Goal: Information Seeking & Learning: Learn about a topic

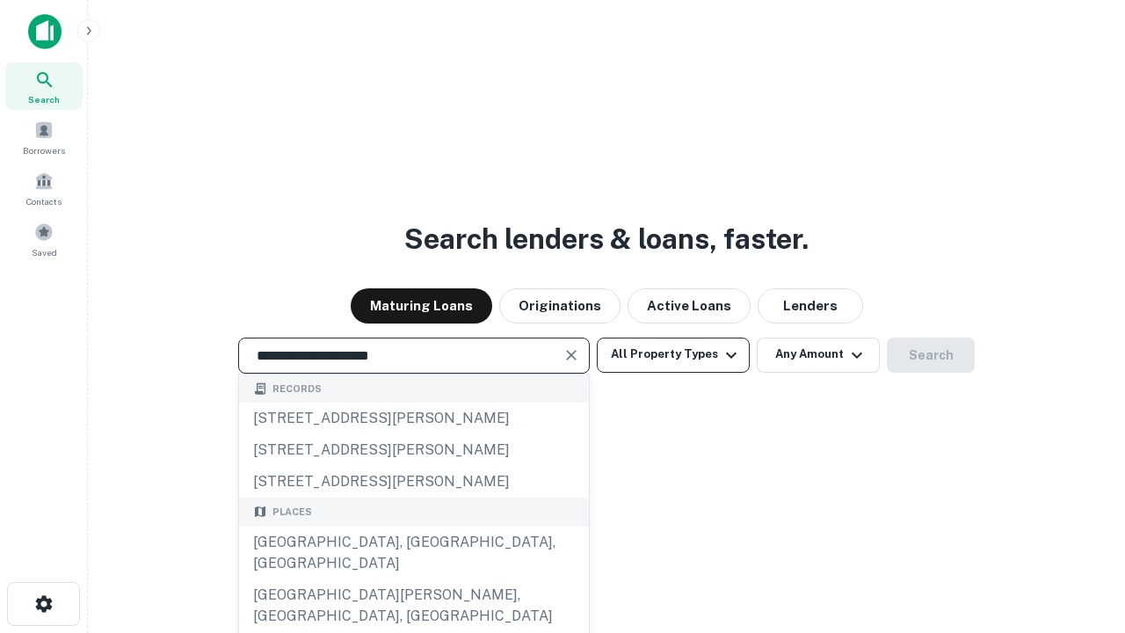
click at [413, 579] on div "[GEOGRAPHIC_DATA], [GEOGRAPHIC_DATA], [GEOGRAPHIC_DATA]" at bounding box center [414, 553] width 350 height 53
click at [673, 354] on button "All Property Types" at bounding box center [673, 355] width 153 height 35
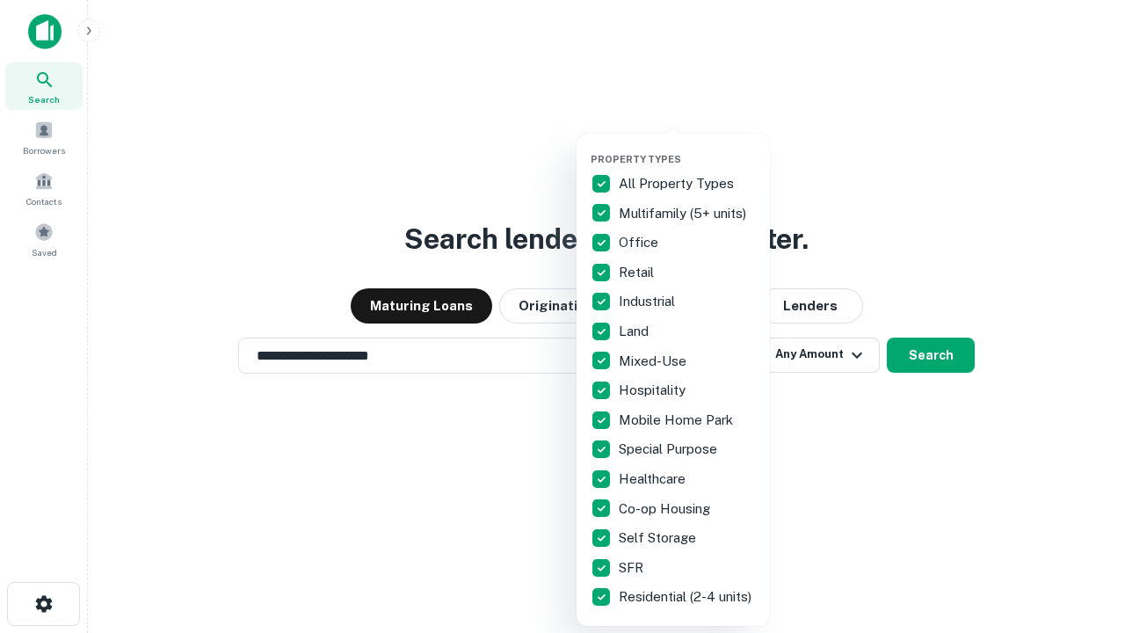
type input "**********"
click at [687, 148] on button "button" at bounding box center [687, 148] width 193 height 1
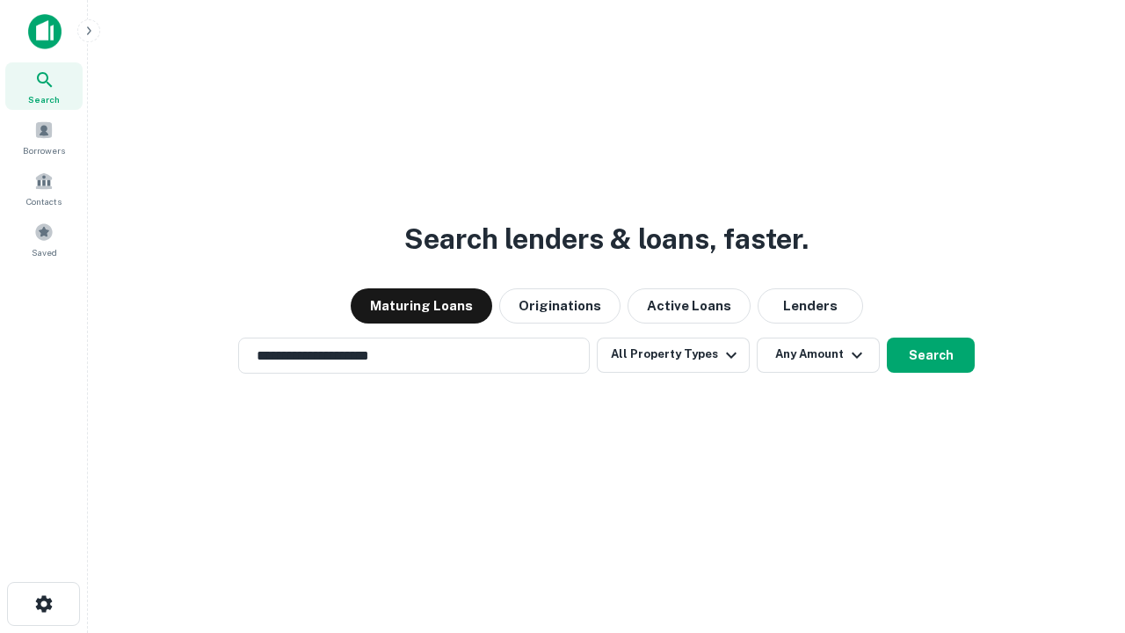
scroll to position [27, 0]
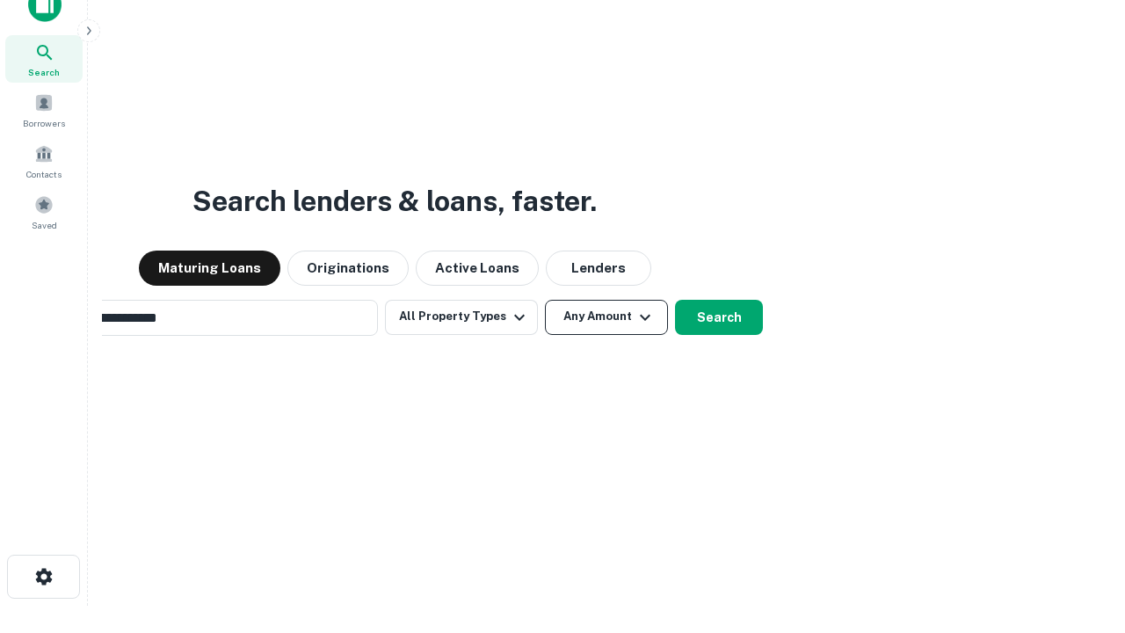
click at [545, 300] on button "Any Amount" at bounding box center [606, 317] width 123 height 35
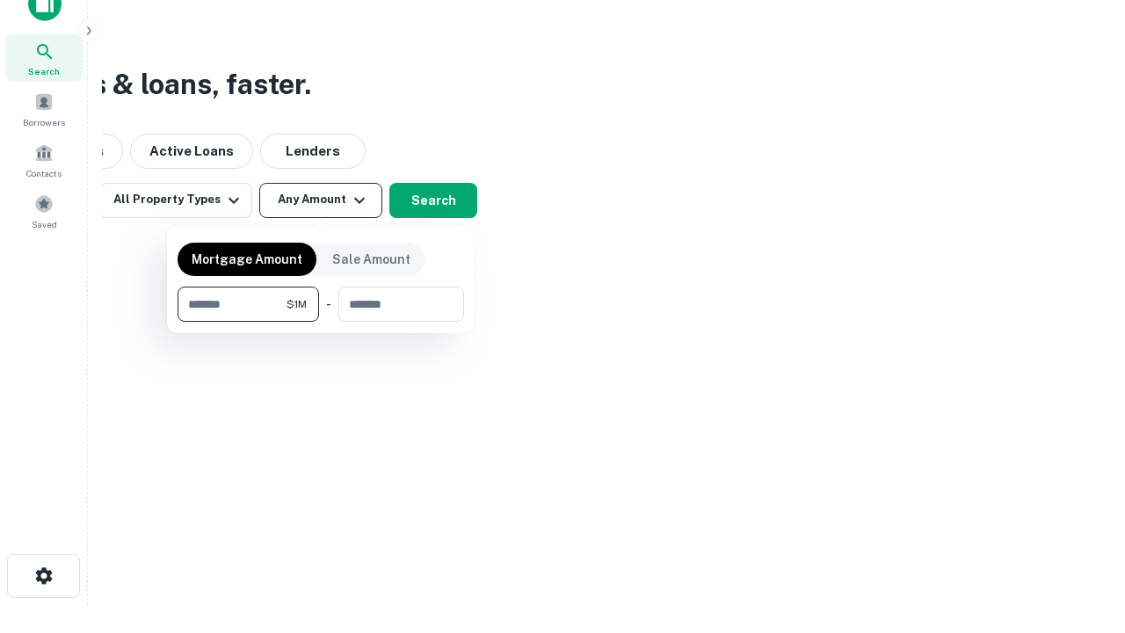
type input "*******"
click at [321, 322] on button "button" at bounding box center [321, 322] width 287 height 1
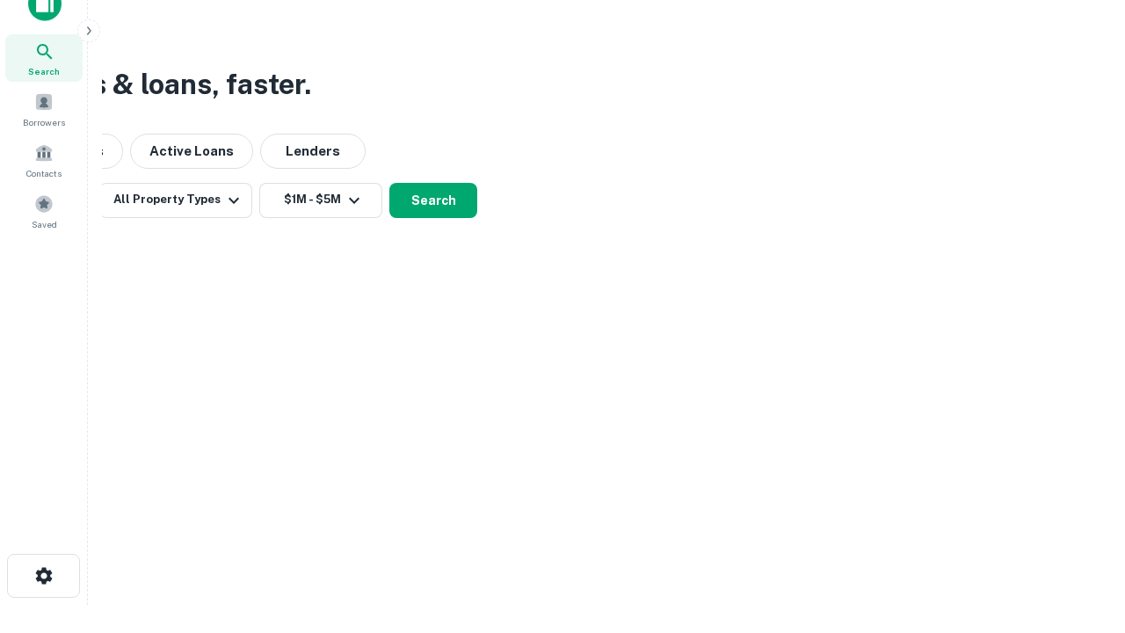
scroll to position [27, 0]
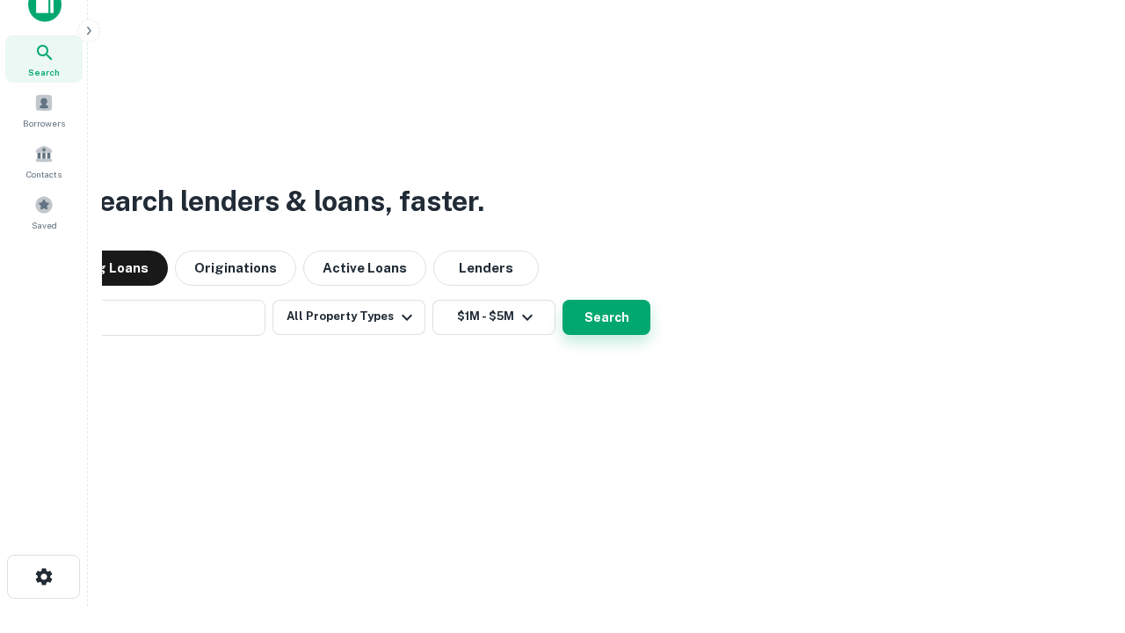
click at [563, 300] on button "Search" at bounding box center [607, 317] width 88 height 35
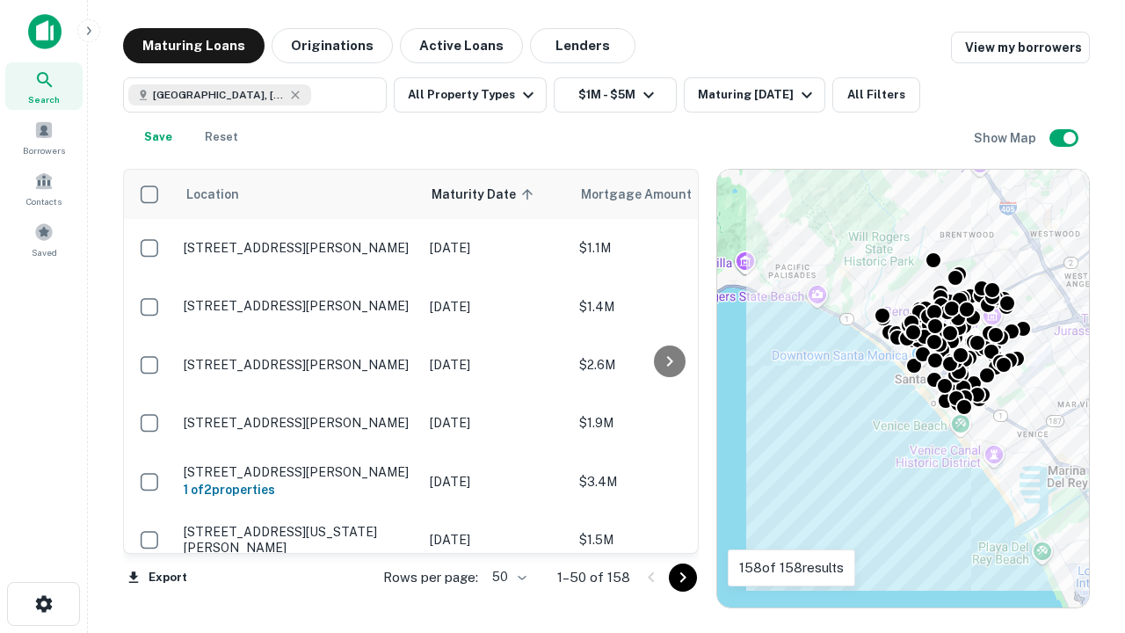
click at [506, 577] on body "Search Borrowers Contacts Saved Maturing Loans Originations Active Loans Lender…" at bounding box center [562, 316] width 1125 height 633
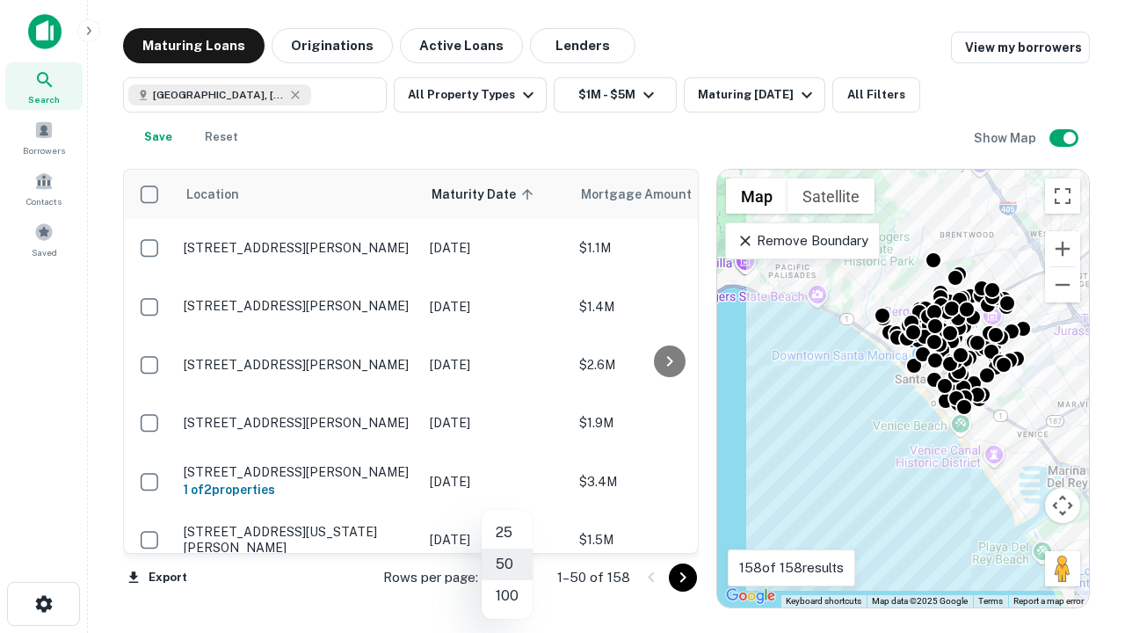
click at [507, 533] on li "25" at bounding box center [507, 533] width 51 height 32
